Goal: Task Accomplishment & Management: Manage account settings

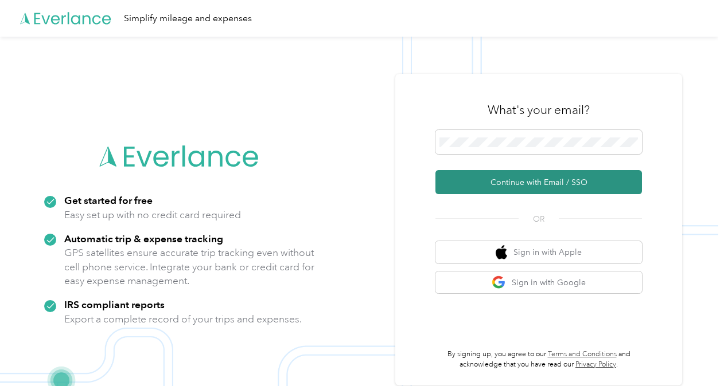
click at [518, 183] on button "Continue with Email / SSO" at bounding box center [538, 182] width 206 height 24
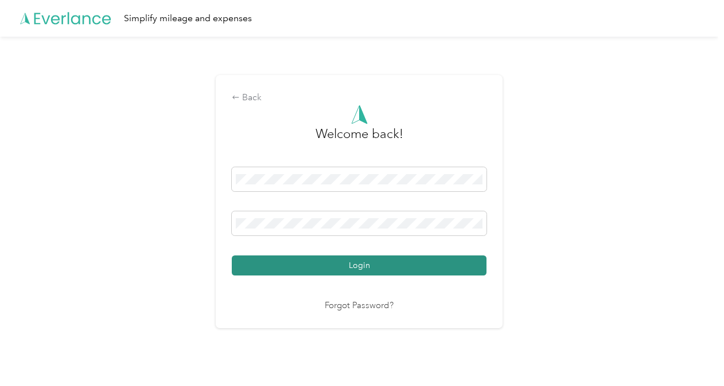
click at [354, 259] on button "Login" at bounding box center [359, 266] width 255 height 20
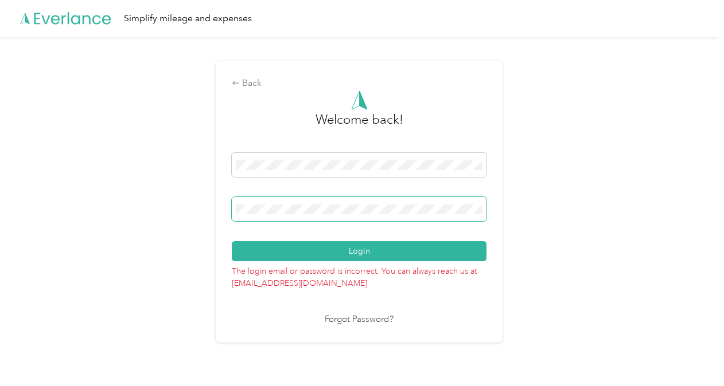
click at [232, 241] on button "Login" at bounding box center [359, 251] width 255 height 20
click at [346, 320] on link "Forgot Password?" at bounding box center [359, 320] width 69 height 13
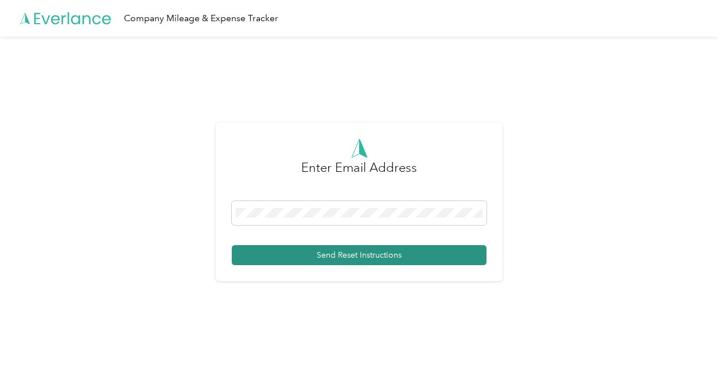
click at [294, 250] on button "Send Reset Instructions" at bounding box center [359, 255] width 255 height 20
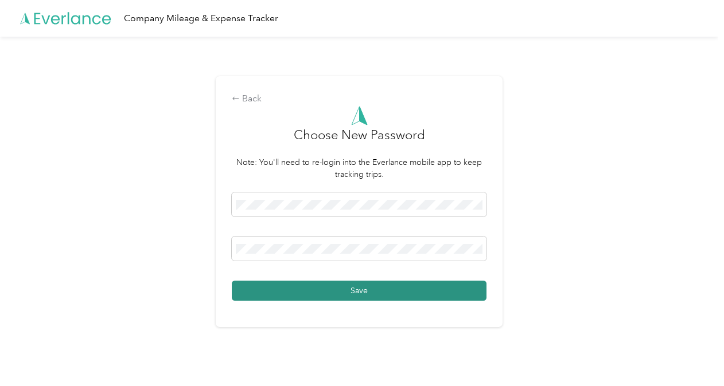
click at [315, 286] on button "Save" at bounding box center [359, 291] width 255 height 20
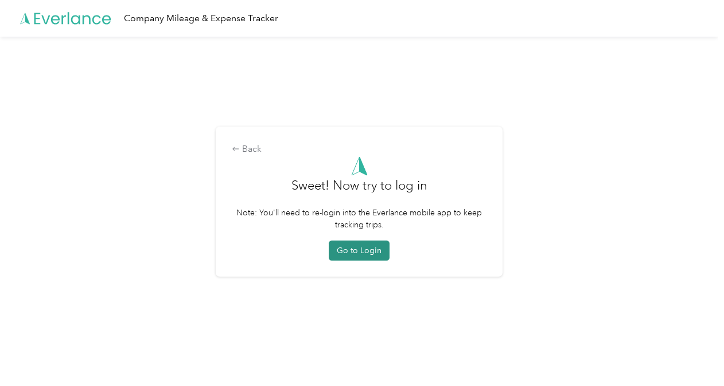
click at [389, 252] on button "Go to Login" at bounding box center [359, 251] width 61 height 20
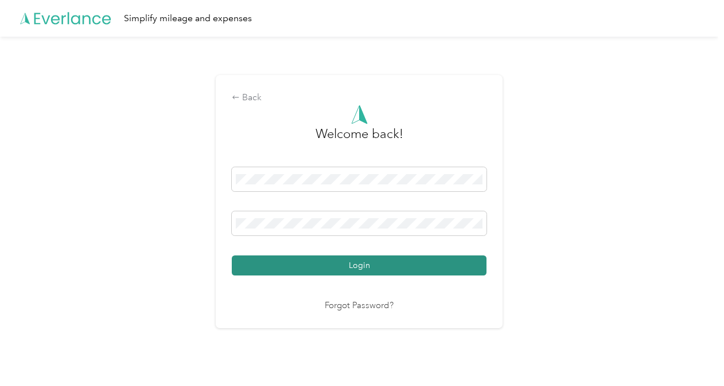
click at [368, 271] on button "Login" at bounding box center [359, 266] width 255 height 20
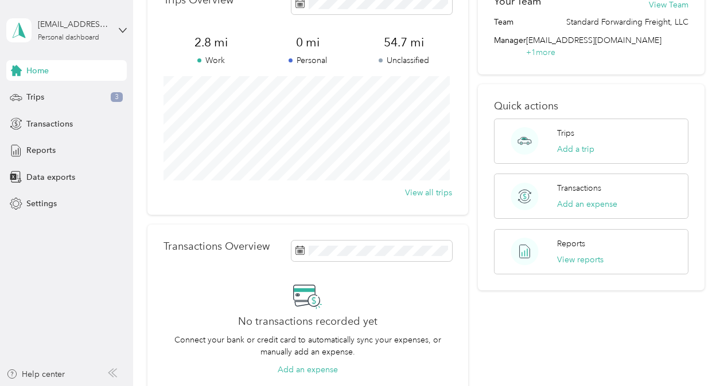
scroll to position [55, 0]
